Goal: Task Accomplishment & Management: Complete application form

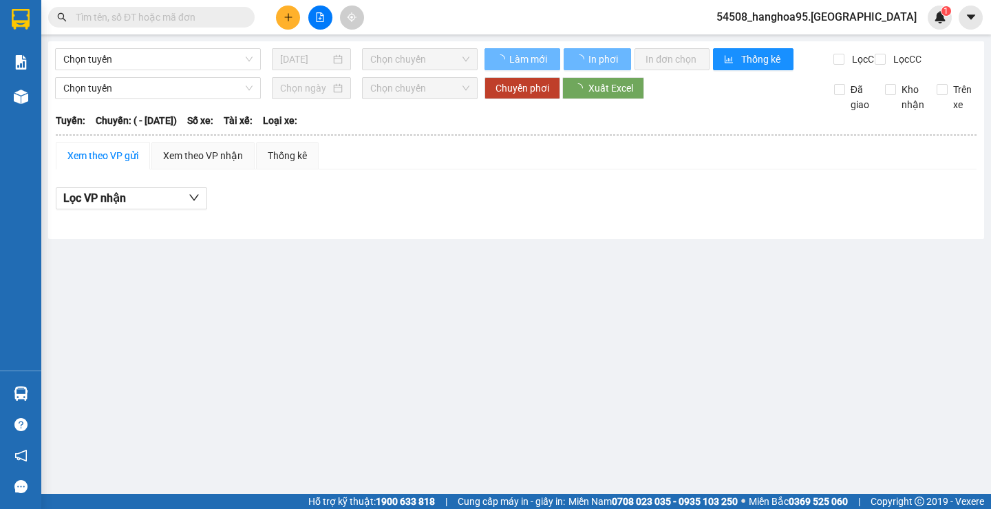
type input "[DATE]"
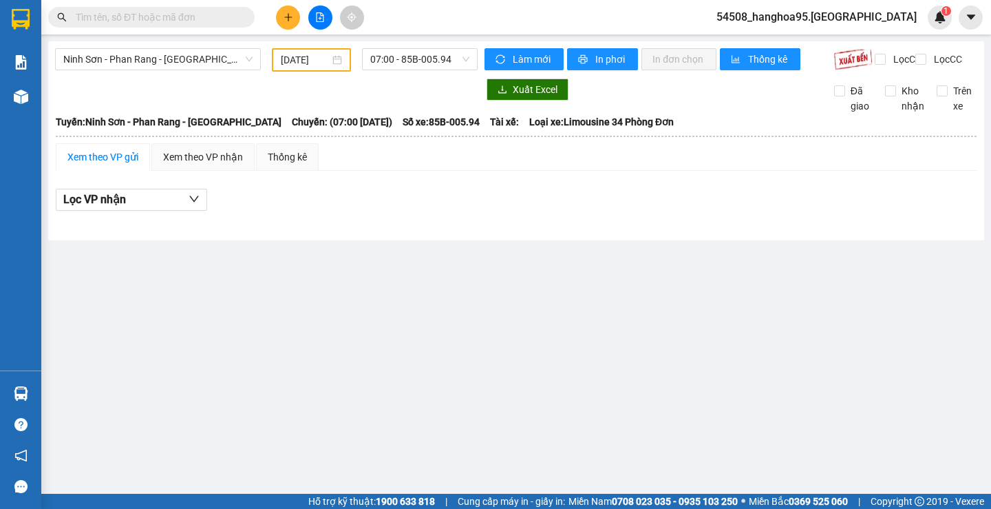
click at [281, 20] on button at bounding box center [288, 18] width 24 height 24
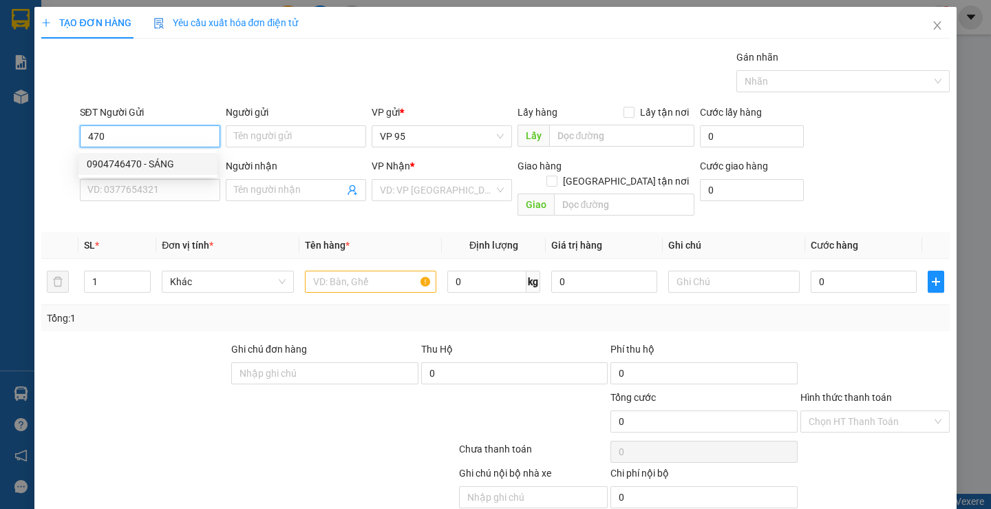
click at [162, 167] on div "0904746470 - SÁNG" at bounding box center [148, 163] width 122 height 15
type input "0904746470"
type input "SÁNG"
type input "0783260987"
type input "HỒNG"
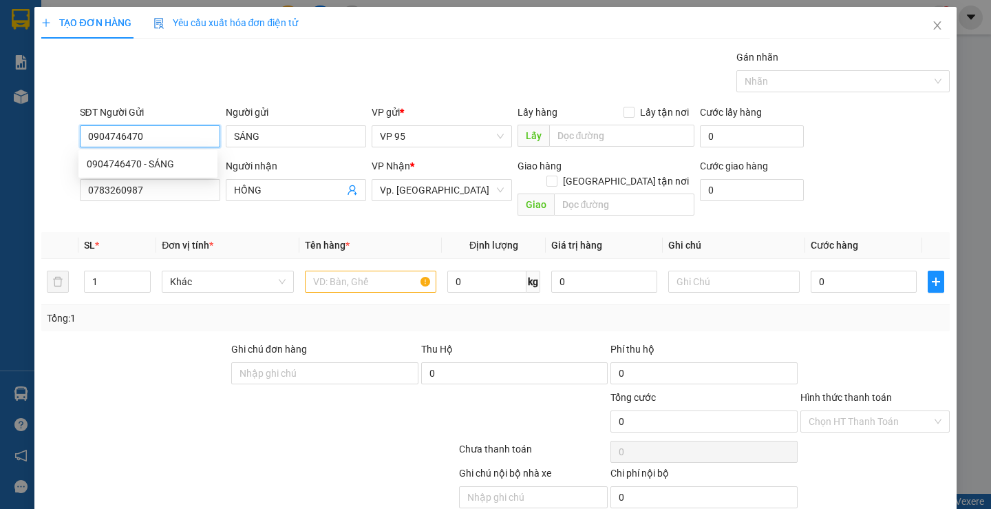
type input "120.000"
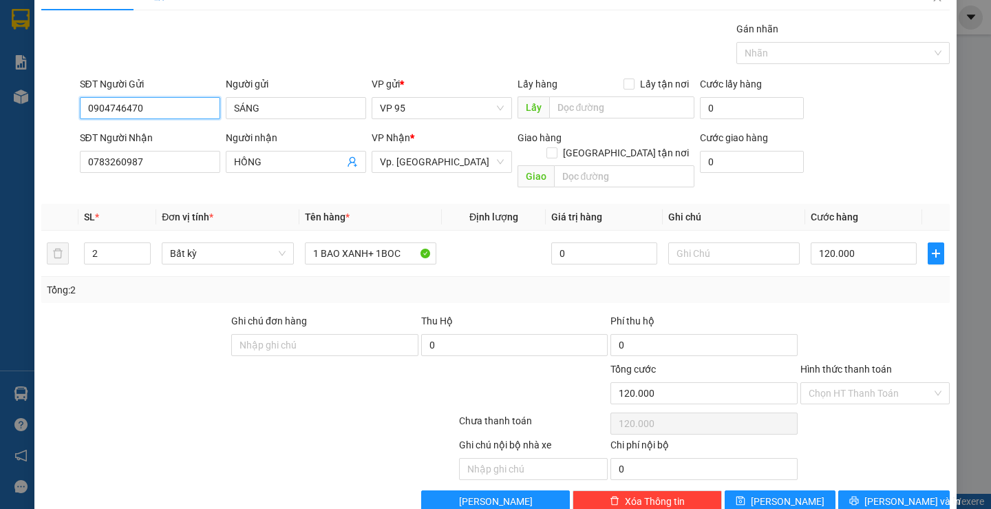
scroll to position [43, 0]
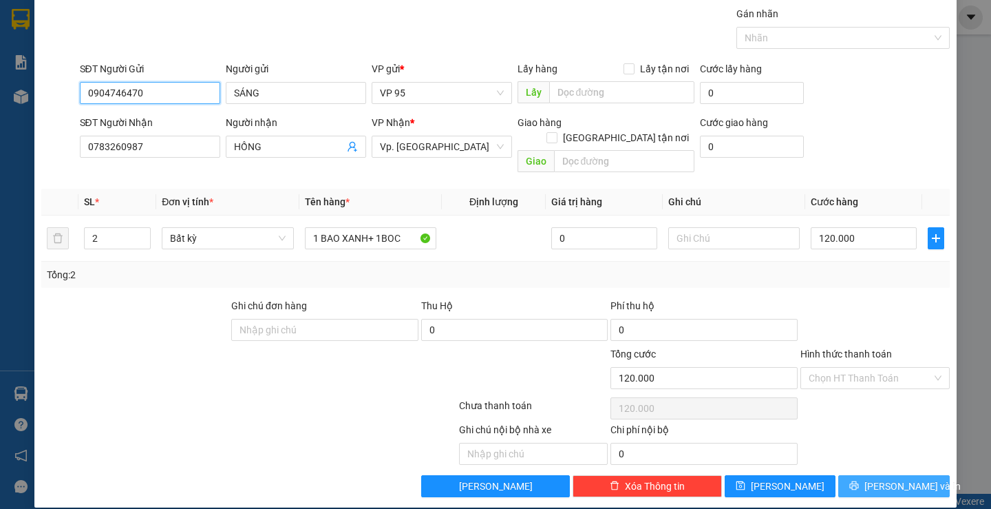
type input "0904746470"
click at [890, 478] on span "[PERSON_NAME] và In" at bounding box center [912, 485] width 96 height 15
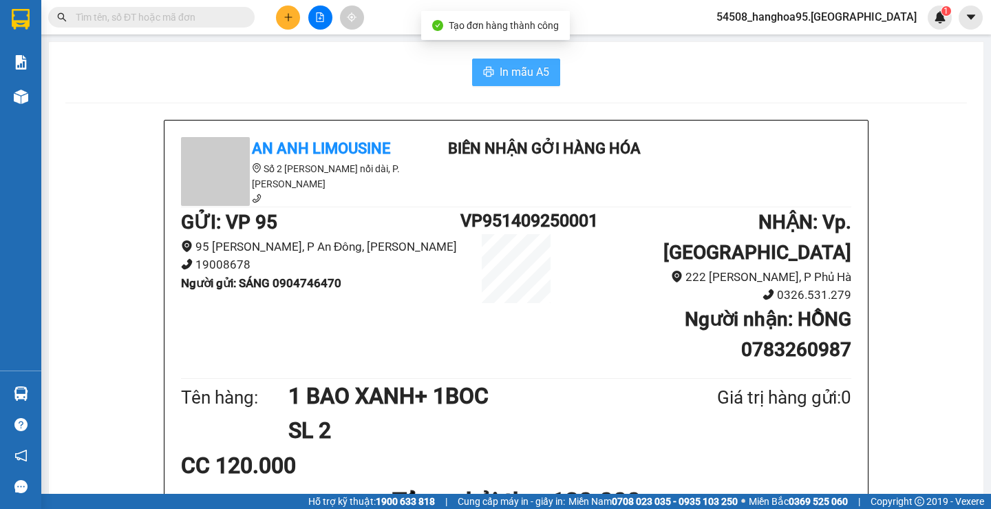
click at [521, 72] on span "In mẫu A5" at bounding box center [525, 71] width 50 height 17
click at [524, 67] on span "In mẫu A5" at bounding box center [525, 71] width 50 height 17
